Goal: Task Accomplishment & Management: Manage account settings

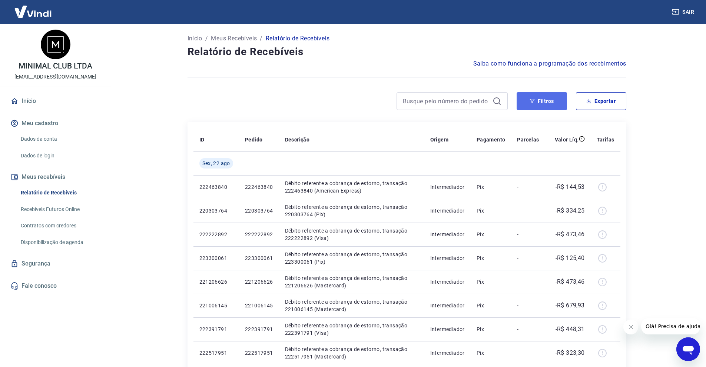
click at [556, 96] on button "Filtros" at bounding box center [541, 101] width 50 height 18
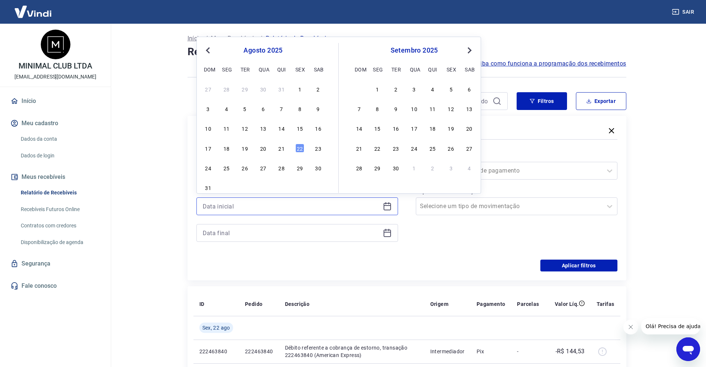
click at [246, 207] on input at bounding box center [291, 206] width 177 height 11
click at [280, 149] on div "21" at bounding box center [281, 148] width 9 height 9
type input "[DATE]"
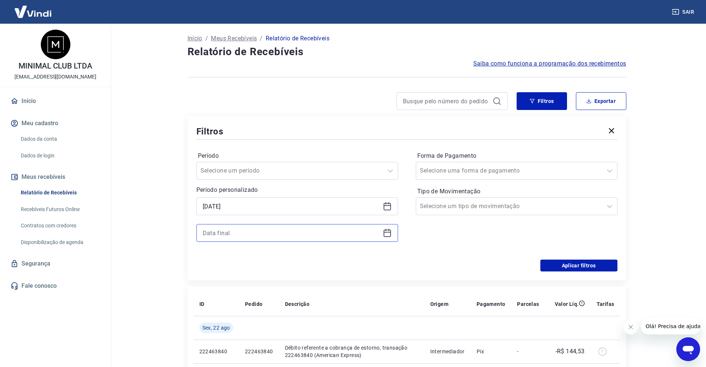
click at [274, 234] on input at bounding box center [291, 232] width 177 height 11
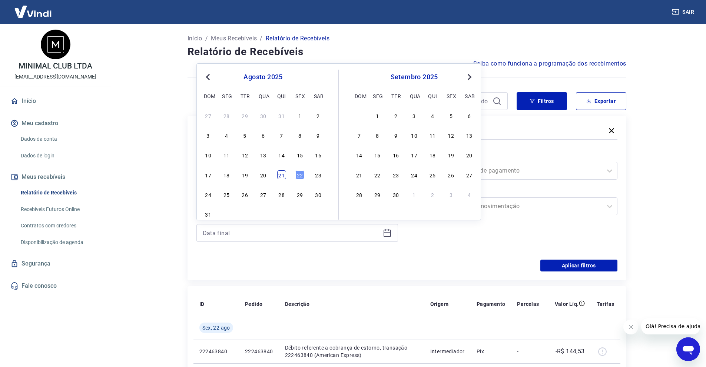
click at [279, 173] on div "21" at bounding box center [281, 174] width 9 height 9
type input "[DATE]"
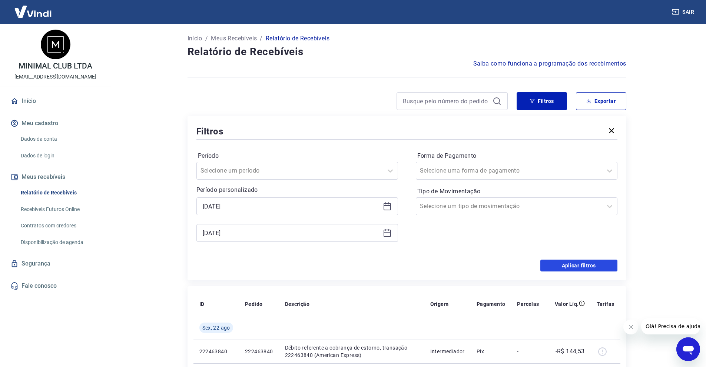
click at [580, 261] on button "Aplicar filtros" at bounding box center [578, 266] width 77 height 12
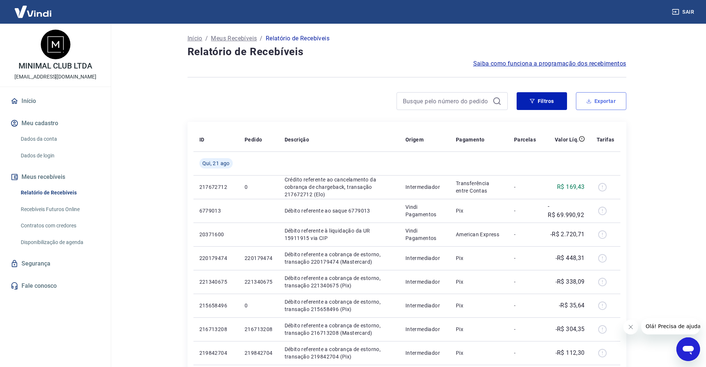
click at [603, 98] on button "Exportar" at bounding box center [601, 101] width 50 height 18
type input "[DATE]"
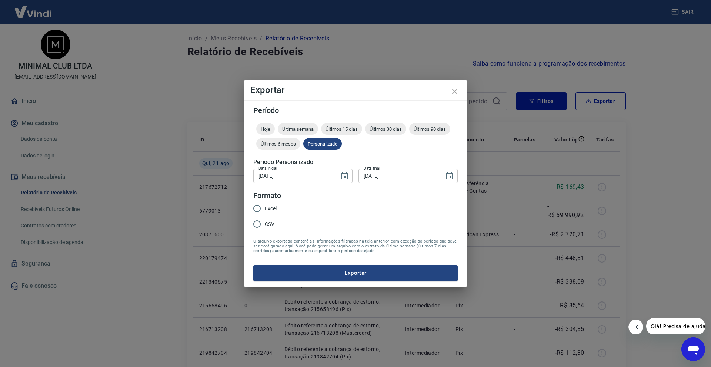
click at [258, 206] on input "Excel" at bounding box center [257, 209] width 16 height 16
radio input "true"
click at [306, 273] on button "Exportar" at bounding box center [355, 273] width 205 height 16
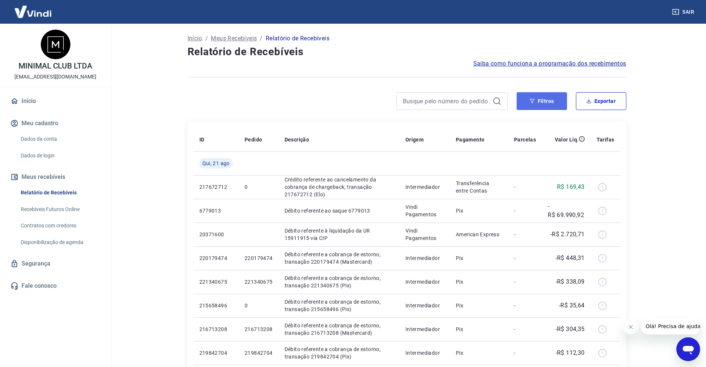
click at [532, 107] on button "Filtros" at bounding box center [541, 101] width 50 height 18
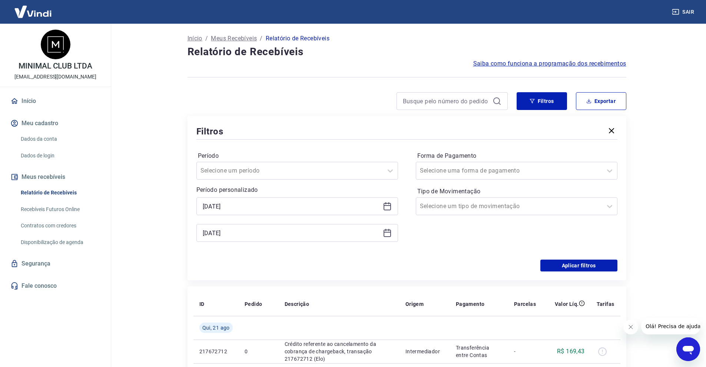
click at [248, 214] on div "[DATE]" at bounding box center [297, 206] width 202 height 18
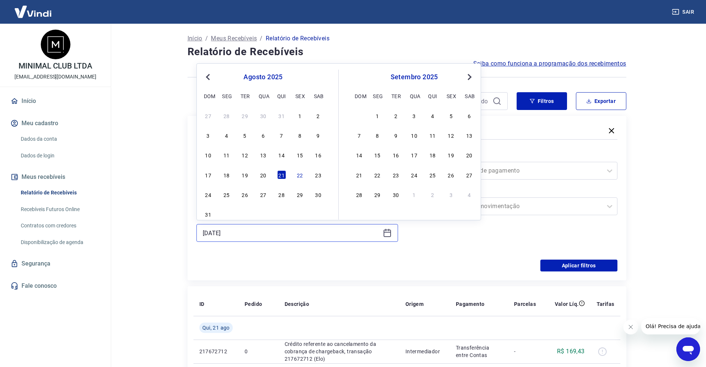
click at [245, 237] on input "[DATE]" at bounding box center [291, 232] width 177 height 11
click at [292, 172] on div "17 18 19 20 21 22 23" at bounding box center [263, 174] width 121 height 11
click at [299, 174] on div "22" at bounding box center [299, 174] width 9 height 9
type input "[DATE]"
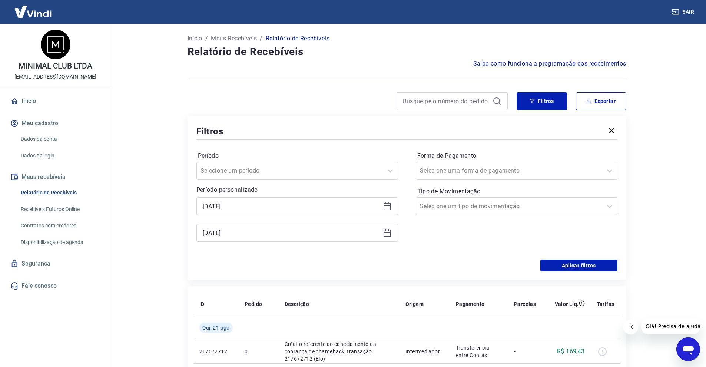
click at [232, 196] on div "Período personalizado [DATE] Selected date: [DATE] [DATE]" at bounding box center [297, 214] width 202 height 56
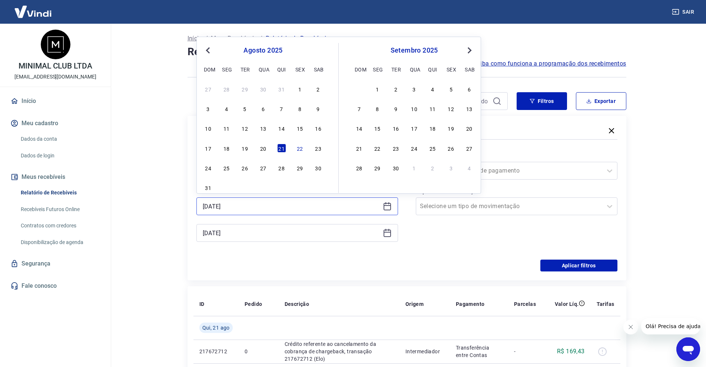
click at [233, 201] on input "[DATE]" at bounding box center [291, 206] width 177 height 11
click at [299, 150] on div "22" at bounding box center [299, 148] width 9 height 9
type input "[DATE]"
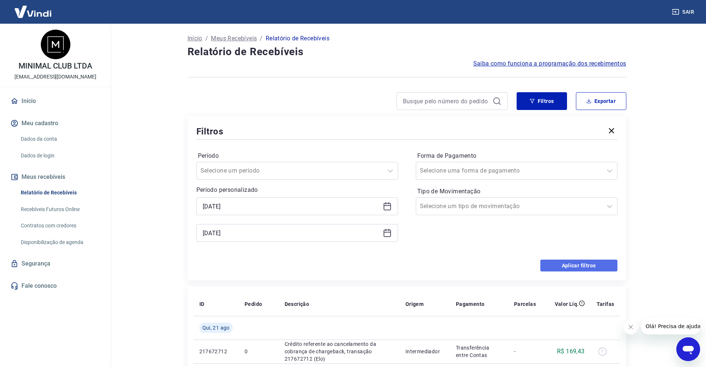
click at [603, 261] on button "Aplicar filtros" at bounding box center [578, 266] width 77 height 12
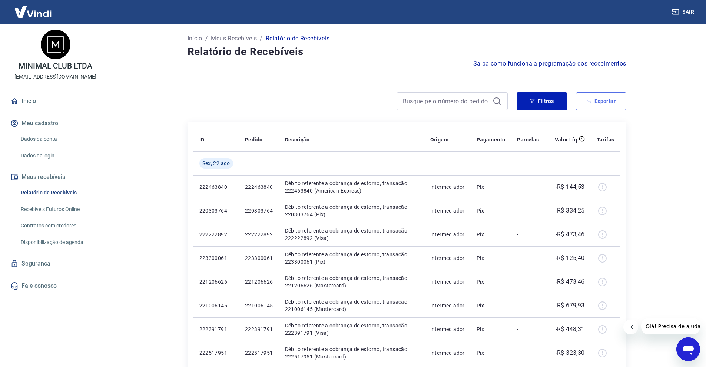
click at [617, 108] on button "Exportar" at bounding box center [601, 101] width 50 height 18
type input "[DATE]"
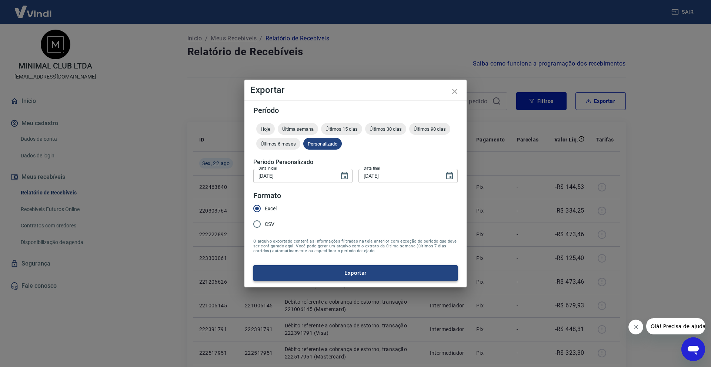
click at [415, 268] on button "Exportar" at bounding box center [355, 273] width 205 height 16
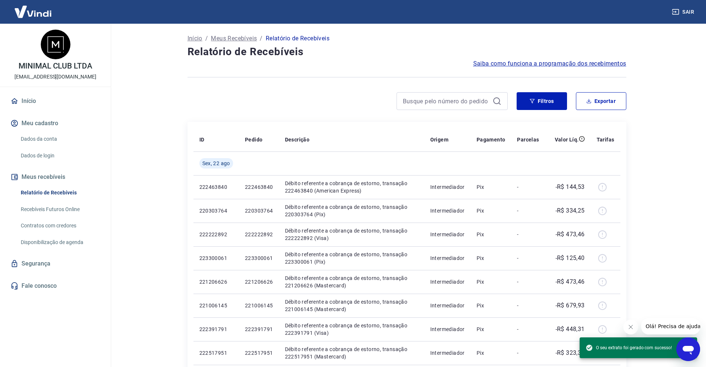
click at [318, 104] on div at bounding box center [347, 101] width 320 height 18
